Goal: Information Seeking & Learning: Understand process/instructions

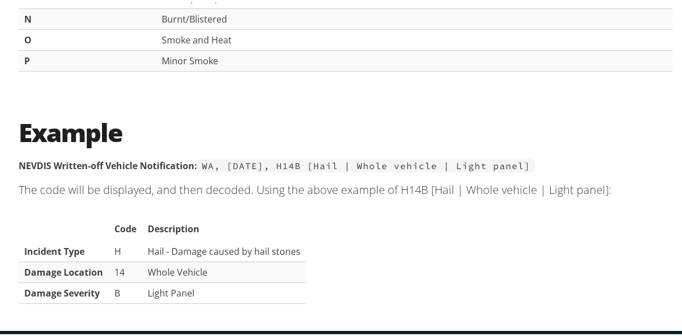
scroll to position [2199, 0]
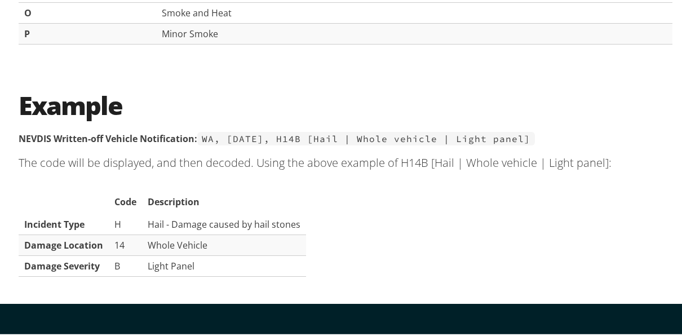
click at [298, 140] on section "Example NEVDIS Written-off Vehicle Notification: [GEOGRAPHIC_DATA], [DATE], H14…" at bounding box center [346, 185] width 654 height 196
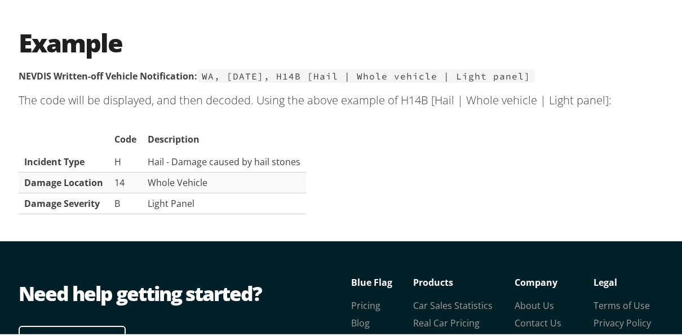
scroll to position [2130, 0]
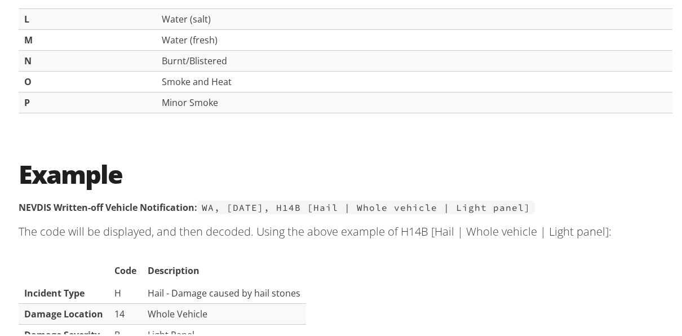
click at [193, 140] on section "Example NEVDIS Written-off Vehicle Notification: WA, 01 Sep 2010, H14B [Hail | …" at bounding box center [346, 254] width 654 height 196
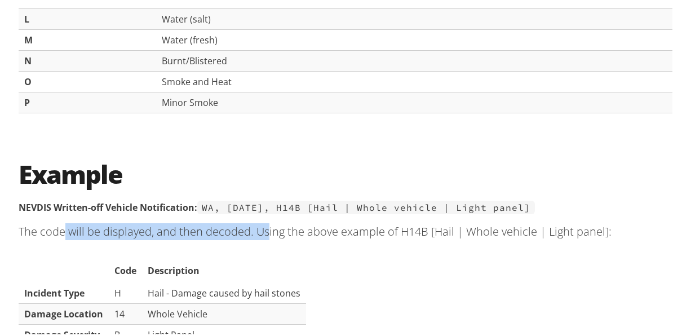
drag, startPoint x: 63, startPoint y: 216, endPoint x: 263, endPoint y: 225, distance: 200.4
click at [263, 140] on p "The code will be displayed, and then decoded. Using the above example of H14B […" at bounding box center [346, 229] width 654 height 35
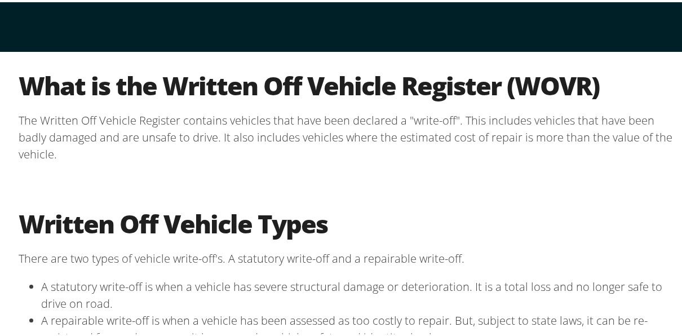
scroll to position [0, 0]
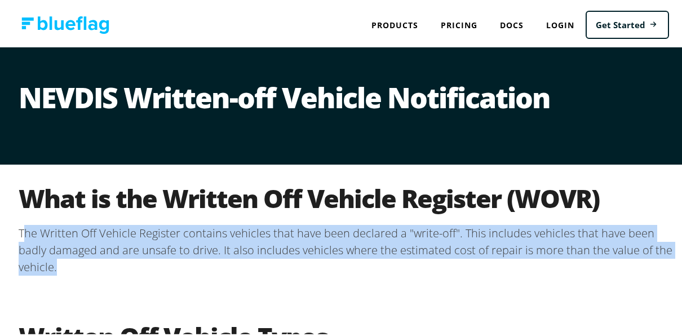
drag, startPoint x: 20, startPoint y: 233, endPoint x: 236, endPoint y: 279, distance: 221.3
click at [236, 140] on section "What is the Written Off Vehicle Register (WOVR) The Written Off Vehicle Registe…" at bounding box center [346, 231] width 654 height 102
drag, startPoint x: 236, startPoint y: 279, endPoint x: 206, endPoint y: 267, distance: 32.9
click at [206, 140] on p "The Written Off Vehicle Register contains vehicles that have been declared a "w…" at bounding box center [346, 248] width 654 height 51
click at [34, 140] on p "The Written Off Vehicle Register contains vehicles that have been declared a "w…" at bounding box center [346, 248] width 654 height 51
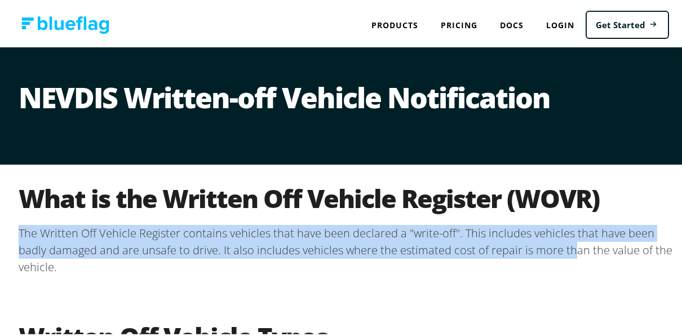
drag, startPoint x: 26, startPoint y: 229, endPoint x: 568, endPoint y: 253, distance: 542.3
click at [298, 140] on div "What is the Written Off Vehicle Register (WOVR) The Written Off Vehicle Registe…" at bounding box center [345, 231] width 676 height 138
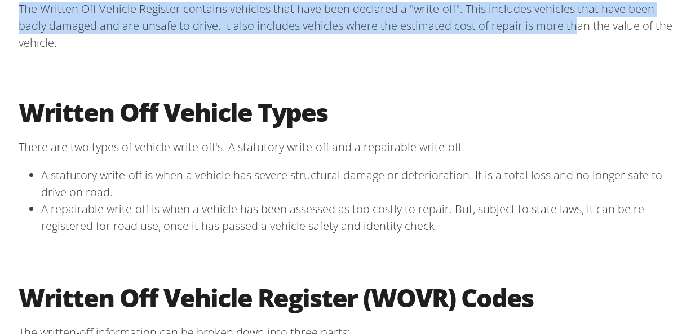
scroll to position [225, 0]
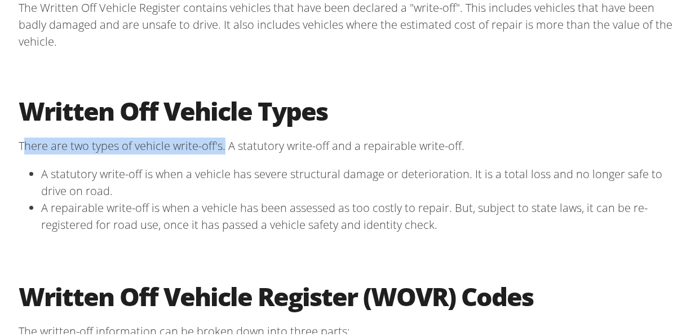
drag, startPoint x: 22, startPoint y: 143, endPoint x: 222, endPoint y: 143, distance: 199.6
click at [222, 140] on p "There are two types of vehicle write-off's. A statutory write-off and a repaira…" at bounding box center [346, 143] width 654 height 17
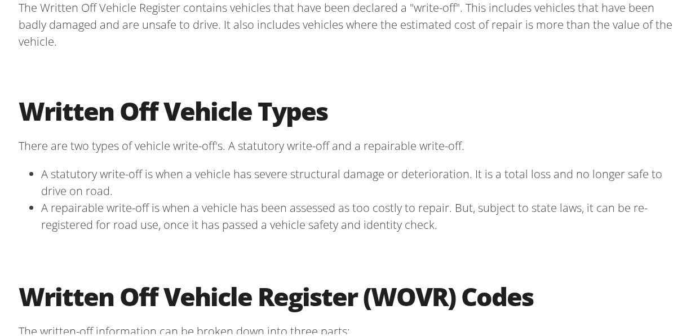
drag, startPoint x: 222, startPoint y: 143, endPoint x: 241, endPoint y: 154, distance: 22.2
click at [241, 140] on section "Written Off Vehicle Types There are two types of vehicle write-off's. A statuto…" at bounding box center [346, 167] width 654 height 149
drag, startPoint x: 231, startPoint y: 145, endPoint x: 315, endPoint y: 136, distance: 84.5
click at [298, 136] on p "There are two types of vehicle write-off's. A statutory write-off and a repaira…" at bounding box center [346, 143] width 654 height 17
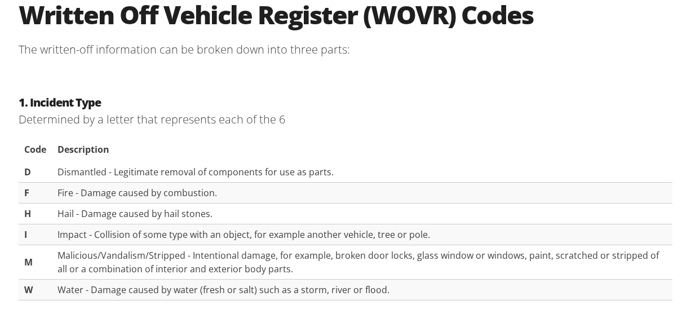
scroll to position [451, 0]
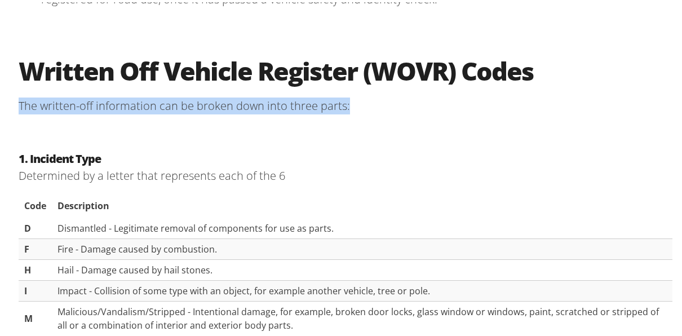
drag, startPoint x: 61, startPoint y: 99, endPoint x: 340, endPoint y: 128, distance: 280.6
click at [298, 128] on div "Written Off Vehicle Register (WOVR) Codes The written-off information can be br…" at bounding box center [345, 82] width 676 height 95
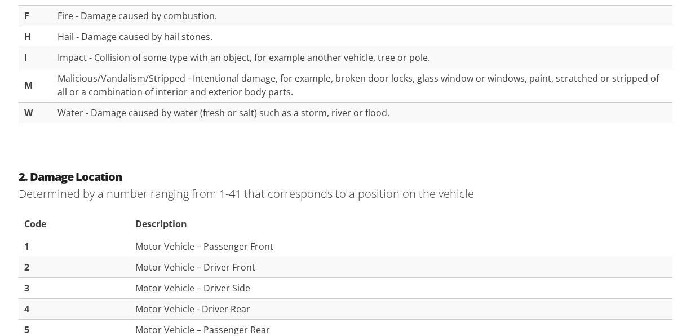
scroll to position [733, 0]
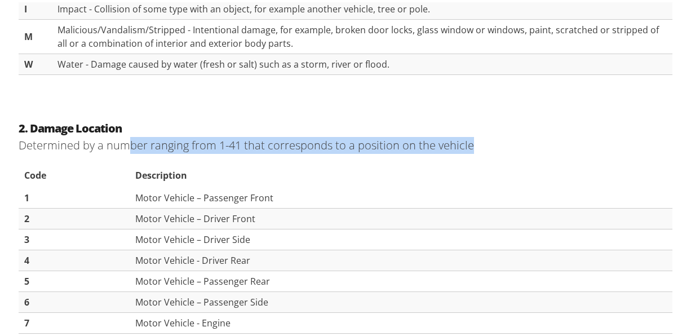
drag, startPoint x: 204, startPoint y: 149, endPoint x: 466, endPoint y: 147, distance: 262.7
click at [298, 140] on p "Determined by a number ranging from 1-41 that corresponds to a position on the …" at bounding box center [346, 143] width 654 height 17
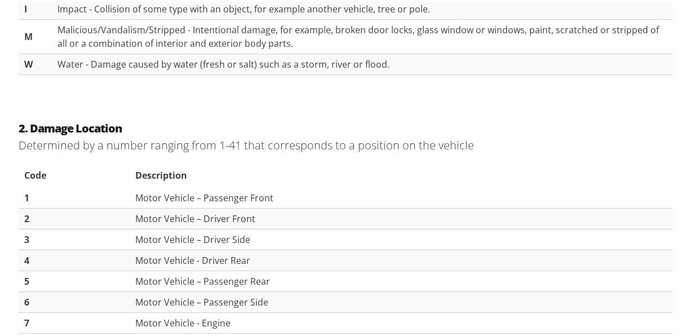
drag, startPoint x: 307, startPoint y: 177, endPoint x: 297, endPoint y: 178, distance: 10.7
click at [298, 140] on th "Description" at bounding box center [401, 173] width 542 height 25
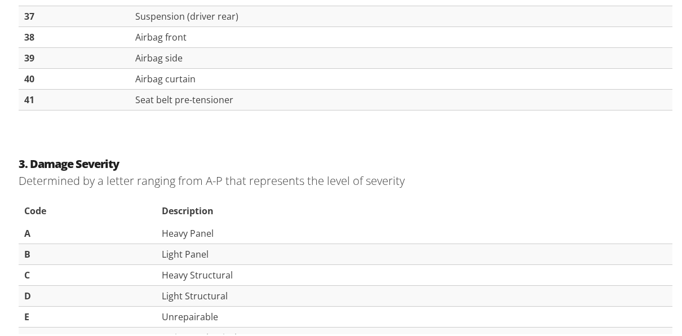
scroll to position [1691, 0]
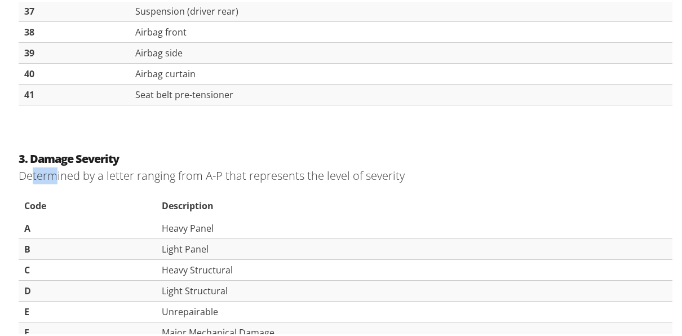
drag, startPoint x: 28, startPoint y: 169, endPoint x: 48, endPoint y: 172, distance: 20.5
click at [48, 140] on p "Determined by a letter ranging from A-P that represents the level of severity" at bounding box center [346, 173] width 654 height 17
drag, startPoint x: 48, startPoint y: 172, endPoint x: 80, endPoint y: 172, distance: 32.1
click at [80, 140] on p "Determined by a letter ranging from A-P that represents the level of severity" at bounding box center [346, 173] width 654 height 17
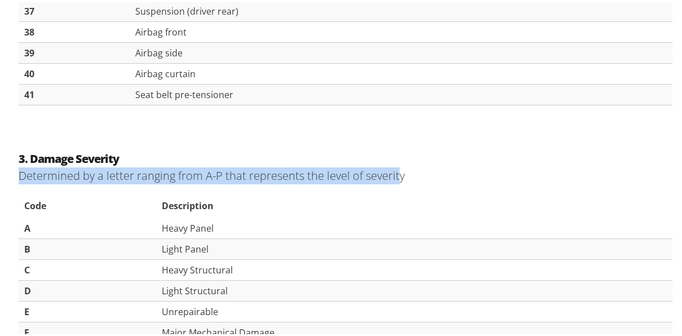
drag, startPoint x: 15, startPoint y: 163, endPoint x: 387, endPoint y: 170, distance: 372.1
click at [298, 140] on p "Determined by a letter ranging from A-P that represents the level of severity" at bounding box center [346, 173] width 654 height 17
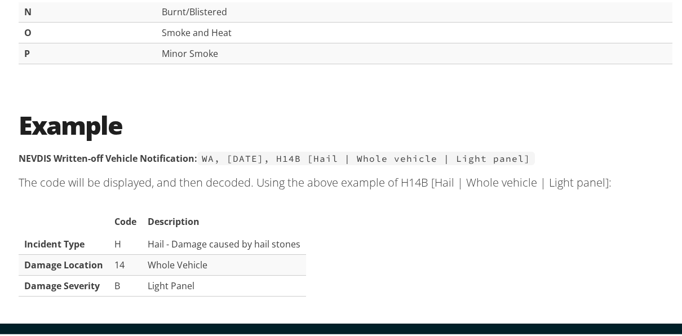
scroll to position [2186, 0]
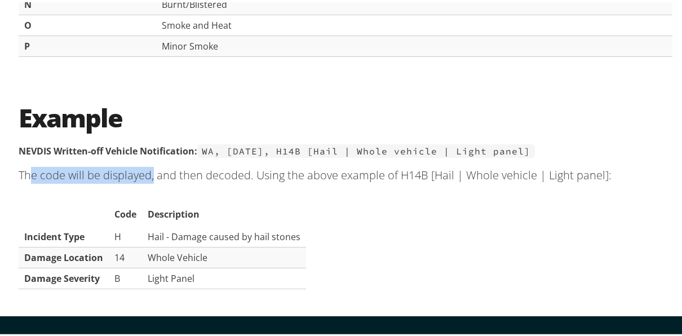
drag, startPoint x: 26, startPoint y: 163, endPoint x: 149, endPoint y: 158, distance: 122.5
click at [149, 140] on p "The code will be displayed, and then decoded. Using the above example of H14B […" at bounding box center [346, 173] width 654 height 35
drag, startPoint x: 149, startPoint y: 158, endPoint x: 392, endPoint y: 179, distance: 243.9
click at [298, 140] on section "Example NEVDIS Written-off Vehicle Notification: WA, 01 Sep 2010, H14B [Hail | …" at bounding box center [346, 198] width 654 height 196
drag, startPoint x: 227, startPoint y: 172, endPoint x: 290, endPoint y: 154, distance: 65.5
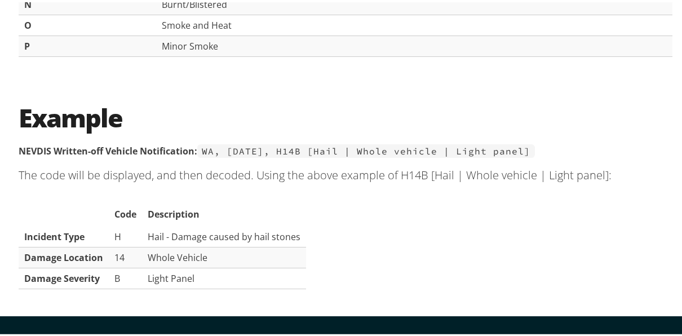
click at [277, 140] on p "The code will be displayed, and then decoded. Using the above example of H14B […" at bounding box center [346, 173] width 654 height 35
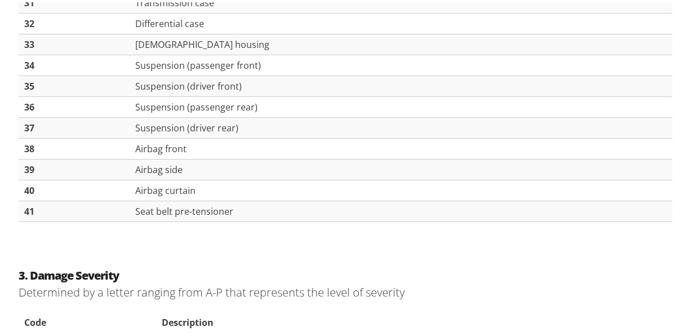
scroll to position [1397, 0]
